Goal: Check status: Check status

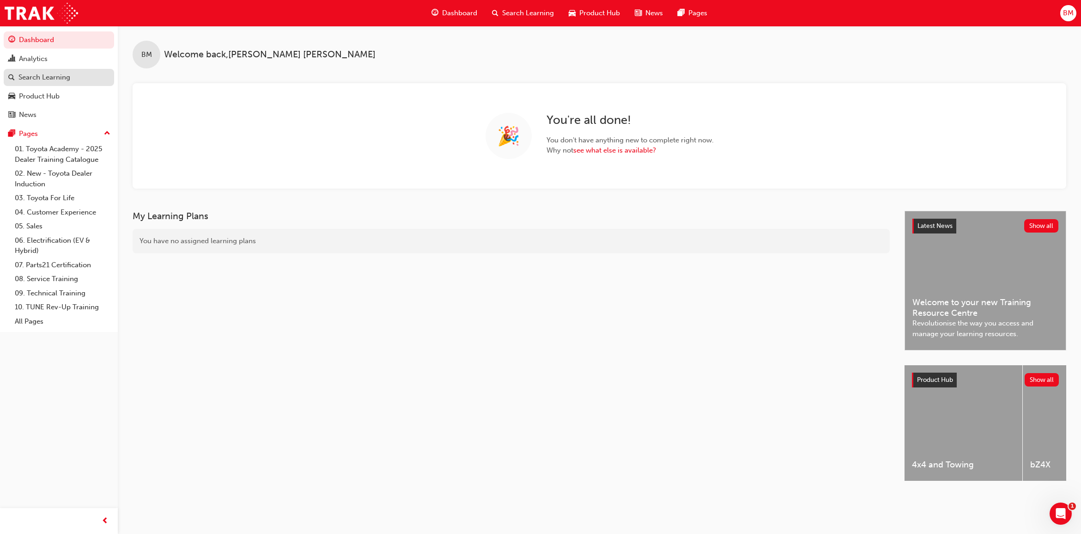
click at [68, 79] on div "Search Learning" at bounding box center [44, 77] width 52 height 11
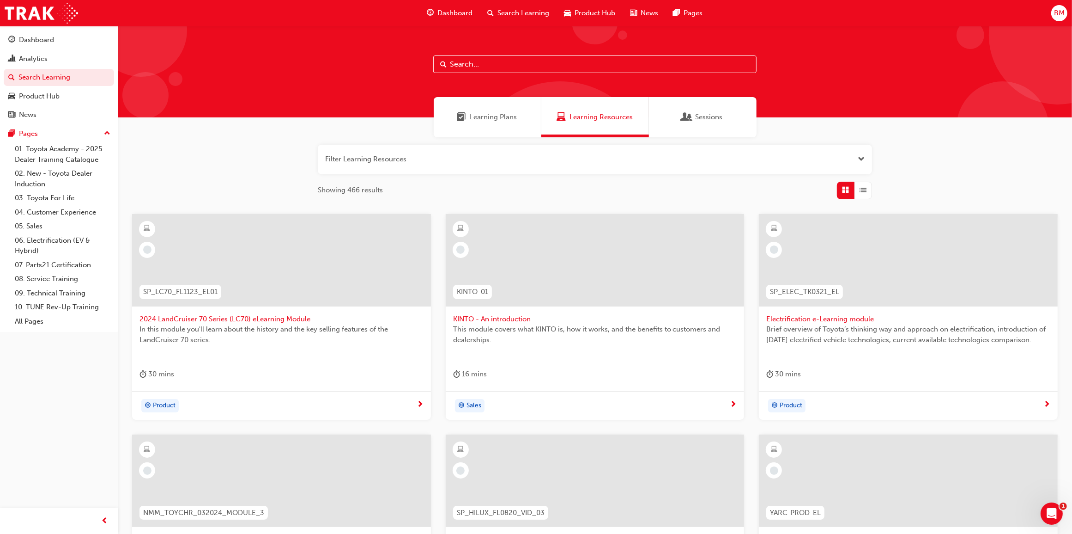
click at [462, 66] on input "text" at bounding box center [594, 64] width 323 height 18
click at [43, 55] on div "Analytics" at bounding box center [33, 59] width 29 height 11
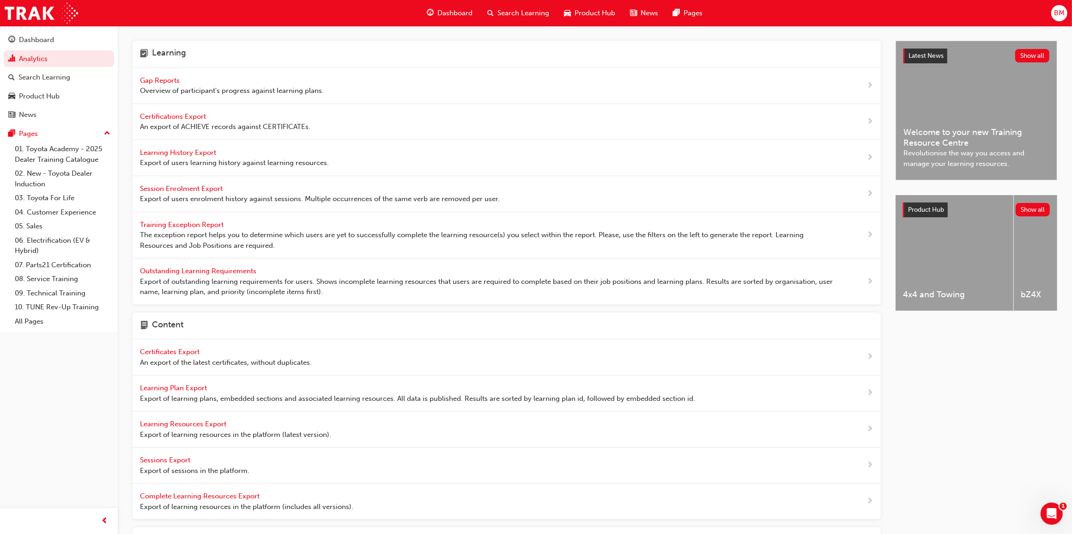
click at [149, 76] on span "Gap Reports" at bounding box center [161, 80] width 42 height 8
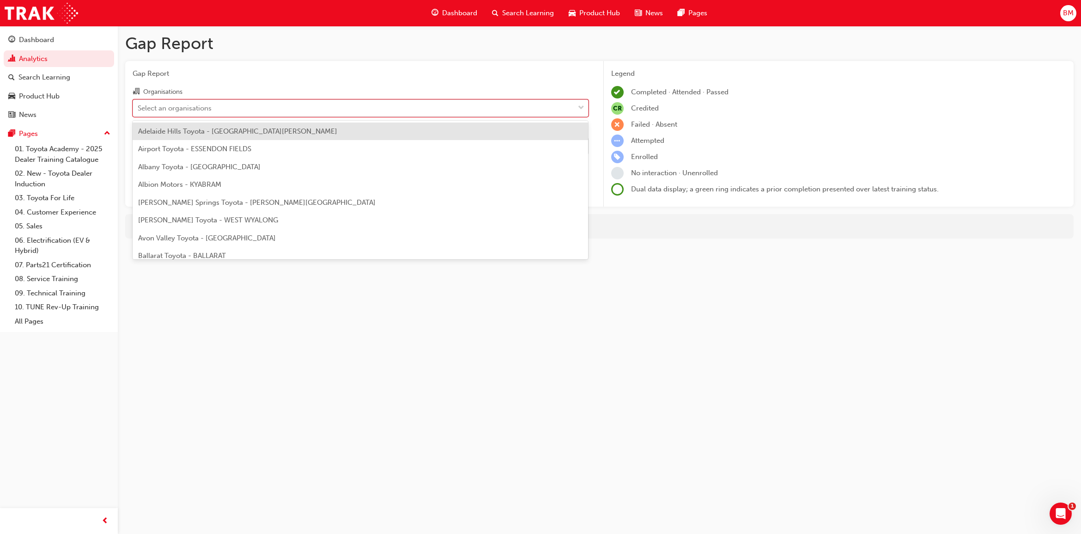
click at [229, 106] on div "Select an organisations" at bounding box center [353, 108] width 441 height 16
click at [139, 106] on input "Organisations option Adelaide Hills Toyota - [GEOGRAPHIC_DATA][PERSON_NAME] foc…" at bounding box center [138, 107] width 1 height 8
type input "para"
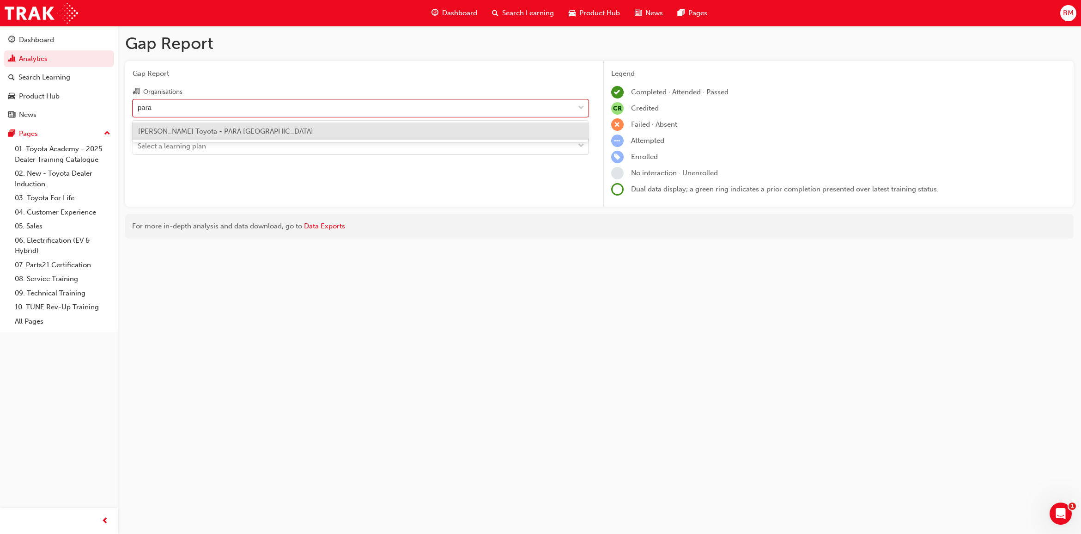
click at [267, 132] on div "[PERSON_NAME] Toyota - PARA [GEOGRAPHIC_DATA]" at bounding box center [361, 131] width 456 height 18
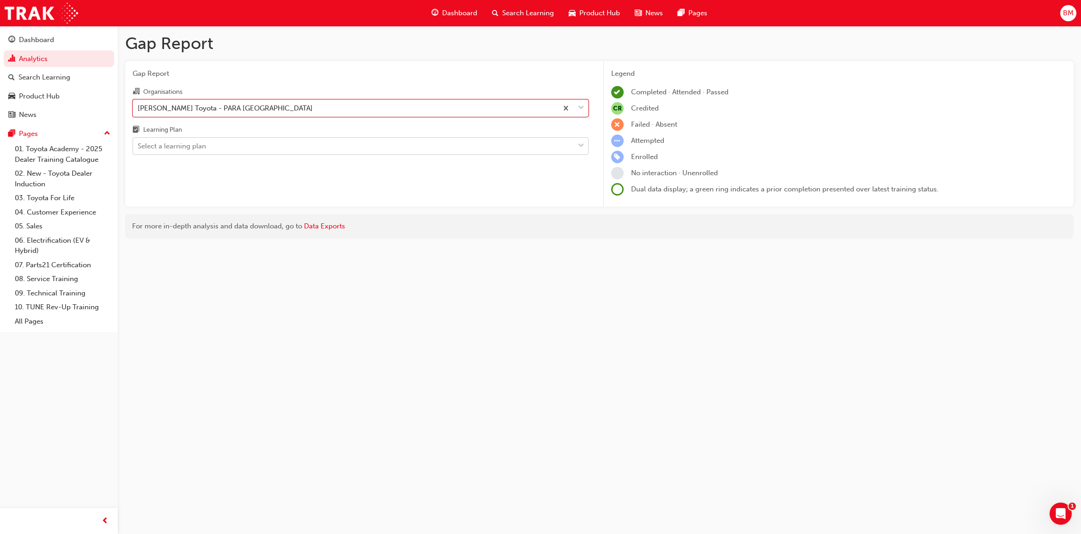
click at [212, 150] on div "Select a learning plan" at bounding box center [353, 146] width 441 height 16
click at [139, 150] on input "Learning Plan Select a learning plan" at bounding box center [138, 146] width 1 height 8
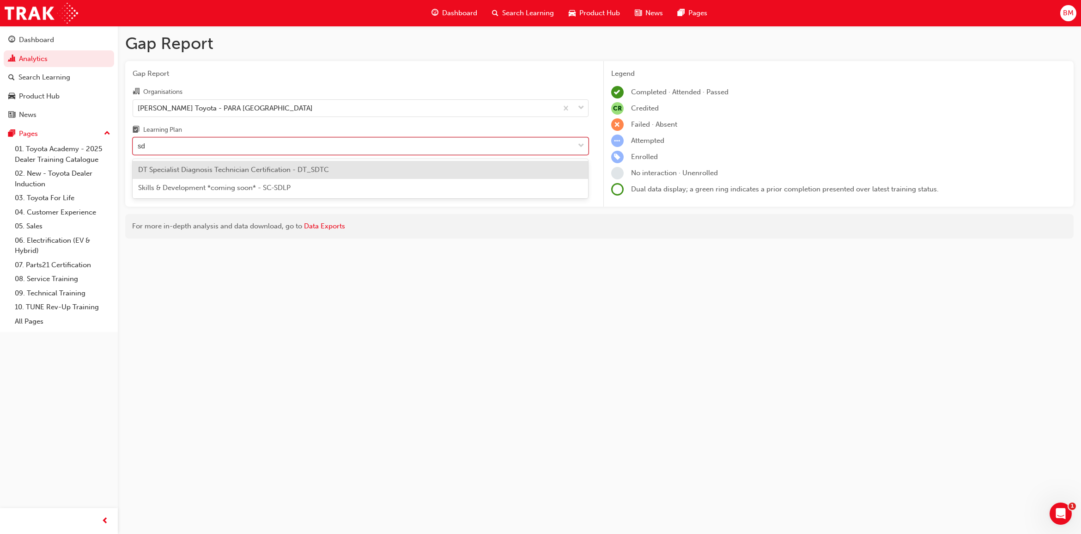
type input "sdt"
click at [227, 171] on span "DT Specialist Diagnosis Technician Certification - DT_SDTC" at bounding box center [233, 169] width 191 height 8
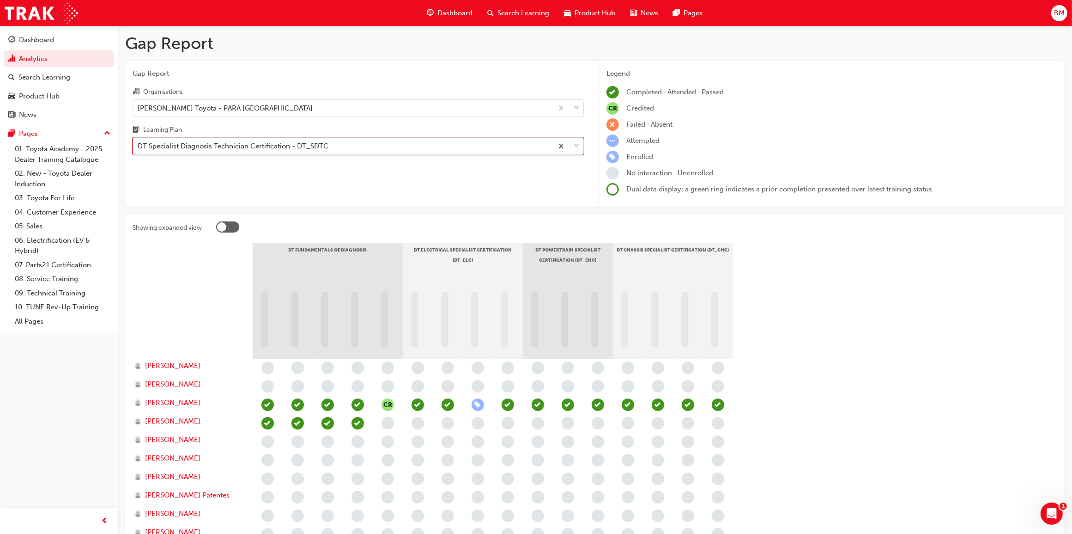
click at [229, 146] on div "DT Specialist Diagnosis Technician Certification - DT_SDTC" at bounding box center [233, 146] width 191 height 11
click at [139, 146] on input "Learning Plan option DT Specialist Diagnosis Technician Certification - DT_SDTC…" at bounding box center [138, 146] width 1 height 8
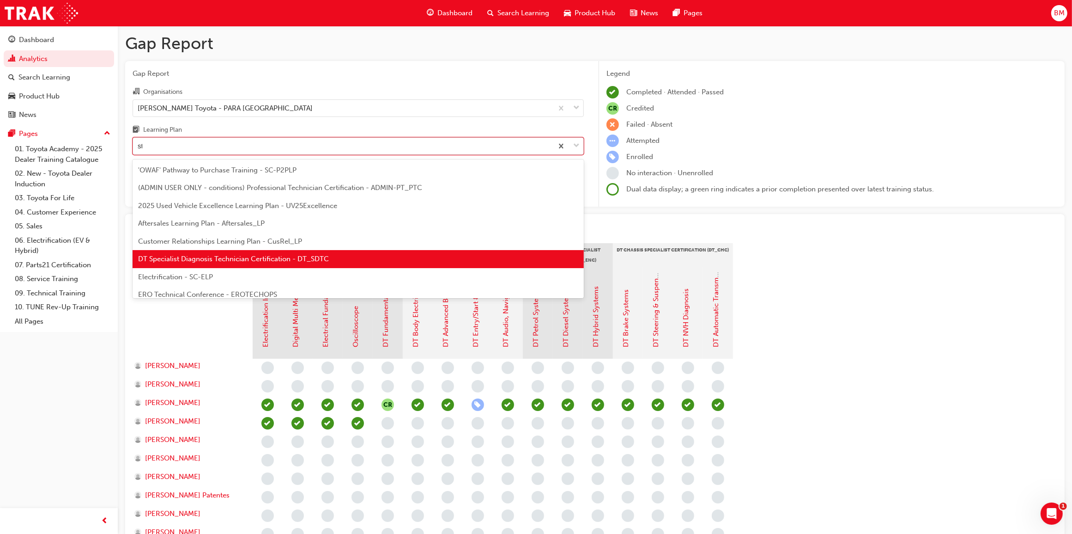
type input "stc"
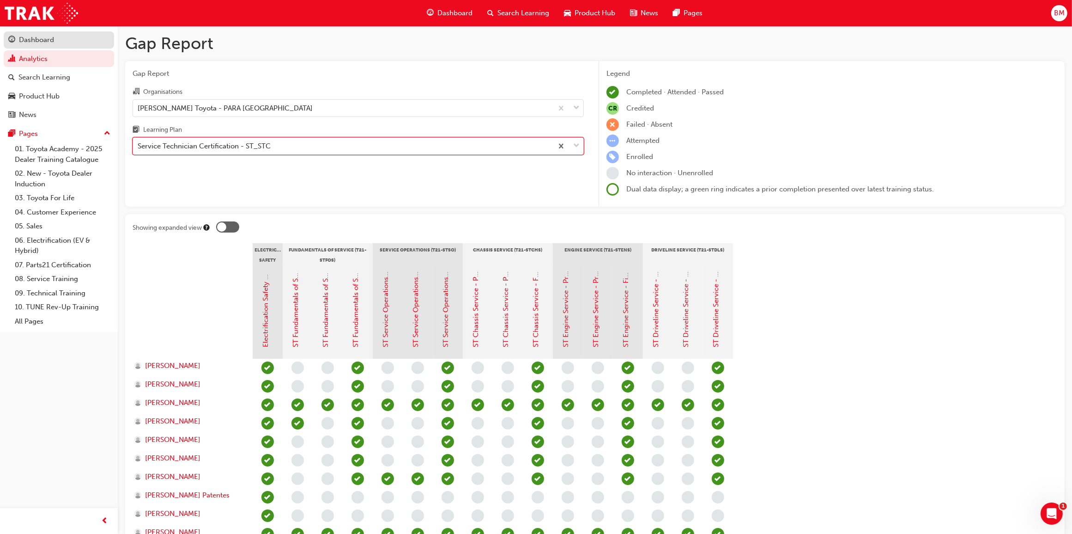
click at [51, 43] on div "Dashboard" at bounding box center [36, 40] width 35 height 11
